Goal: Information Seeking & Learning: Learn about a topic

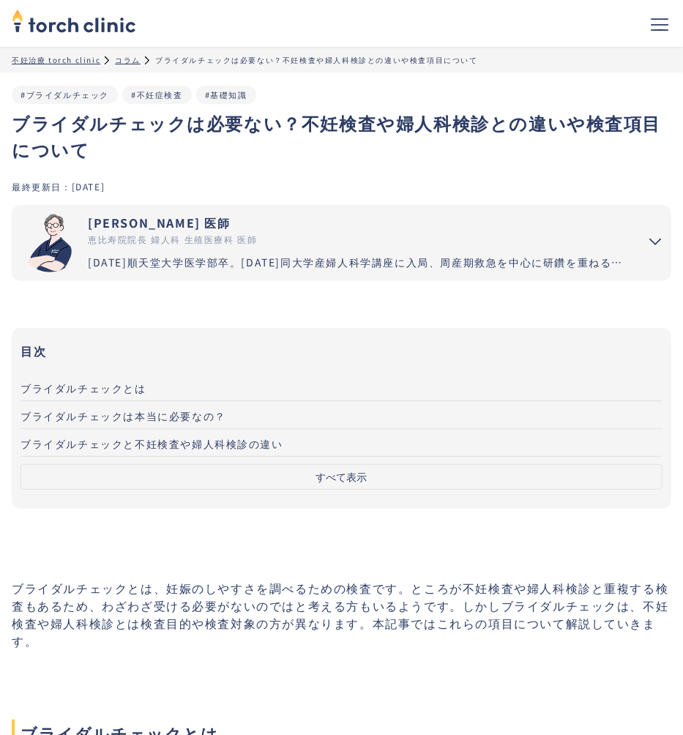
click at [344, 479] on button "すべて表示" at bounding box center [342, 477] width 642 height 26
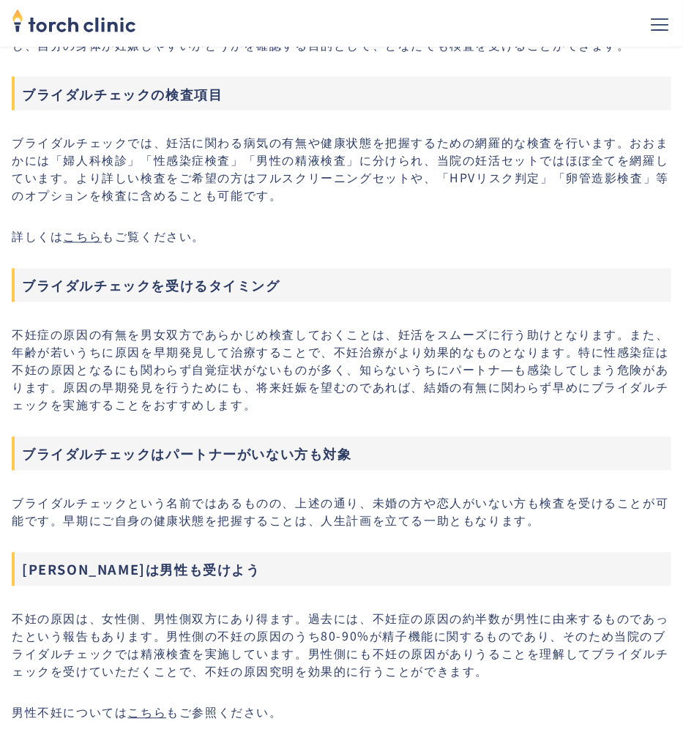
scroll to position [932, 0]
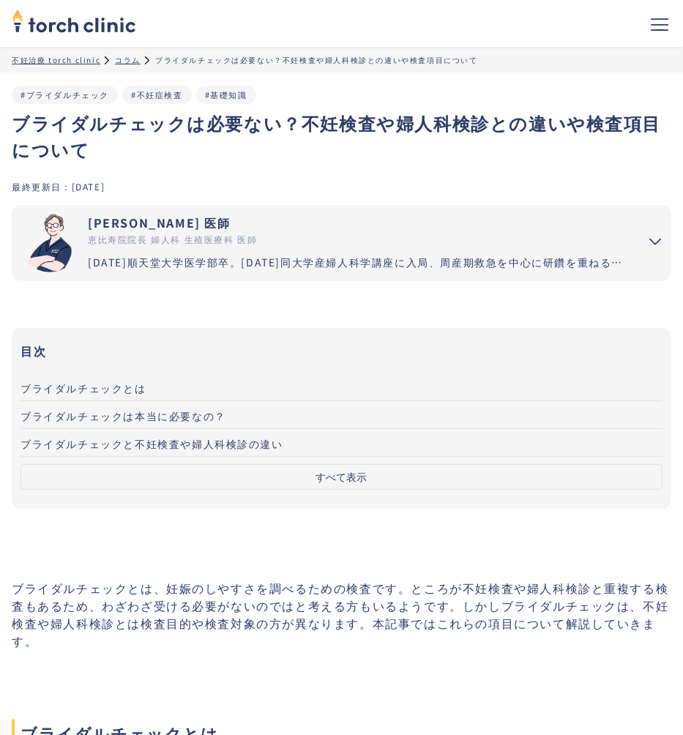
click at [337, 470] on button "すべて表示" at bounding box center [342, 477] width 642 height 26
